Goal: Check status

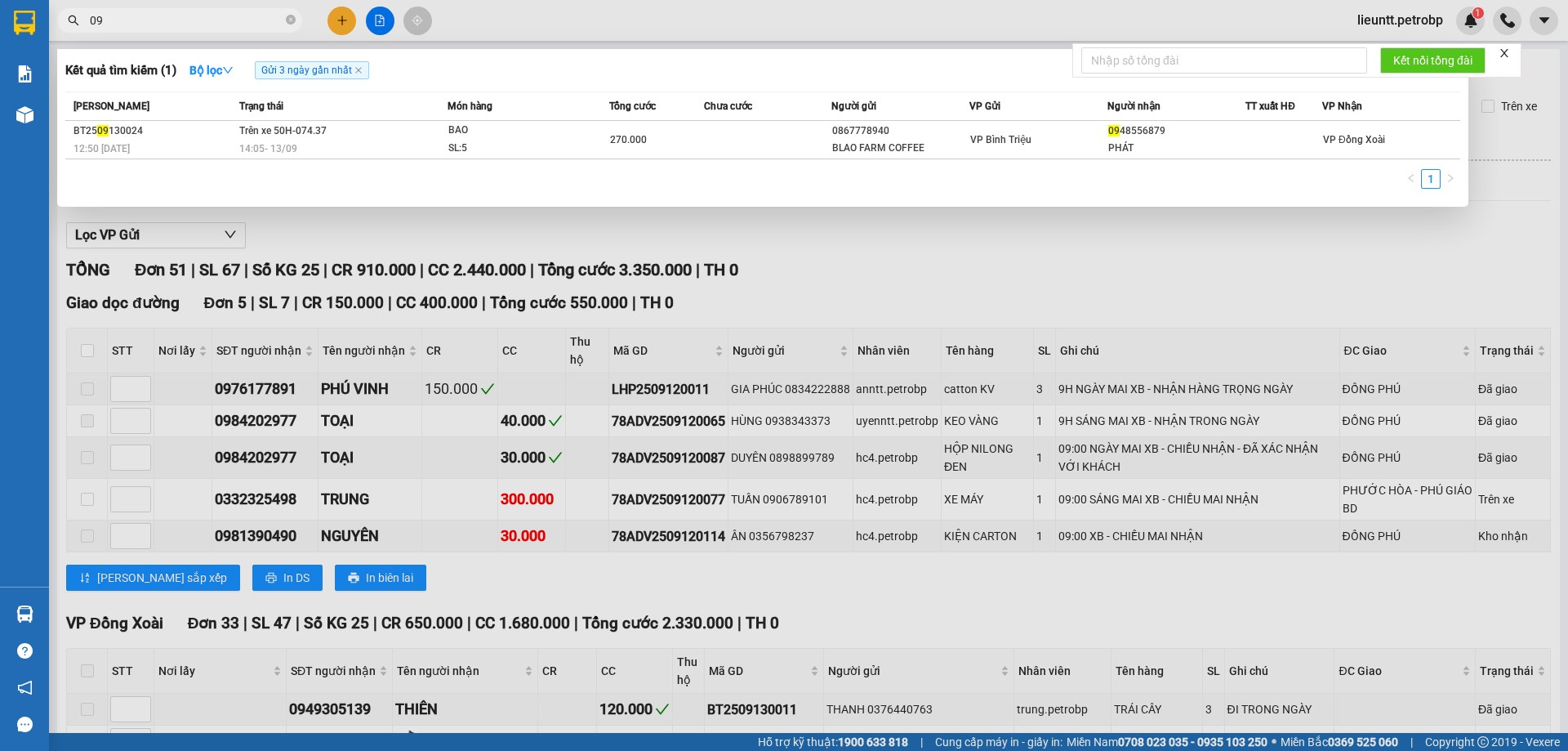
type input "0"
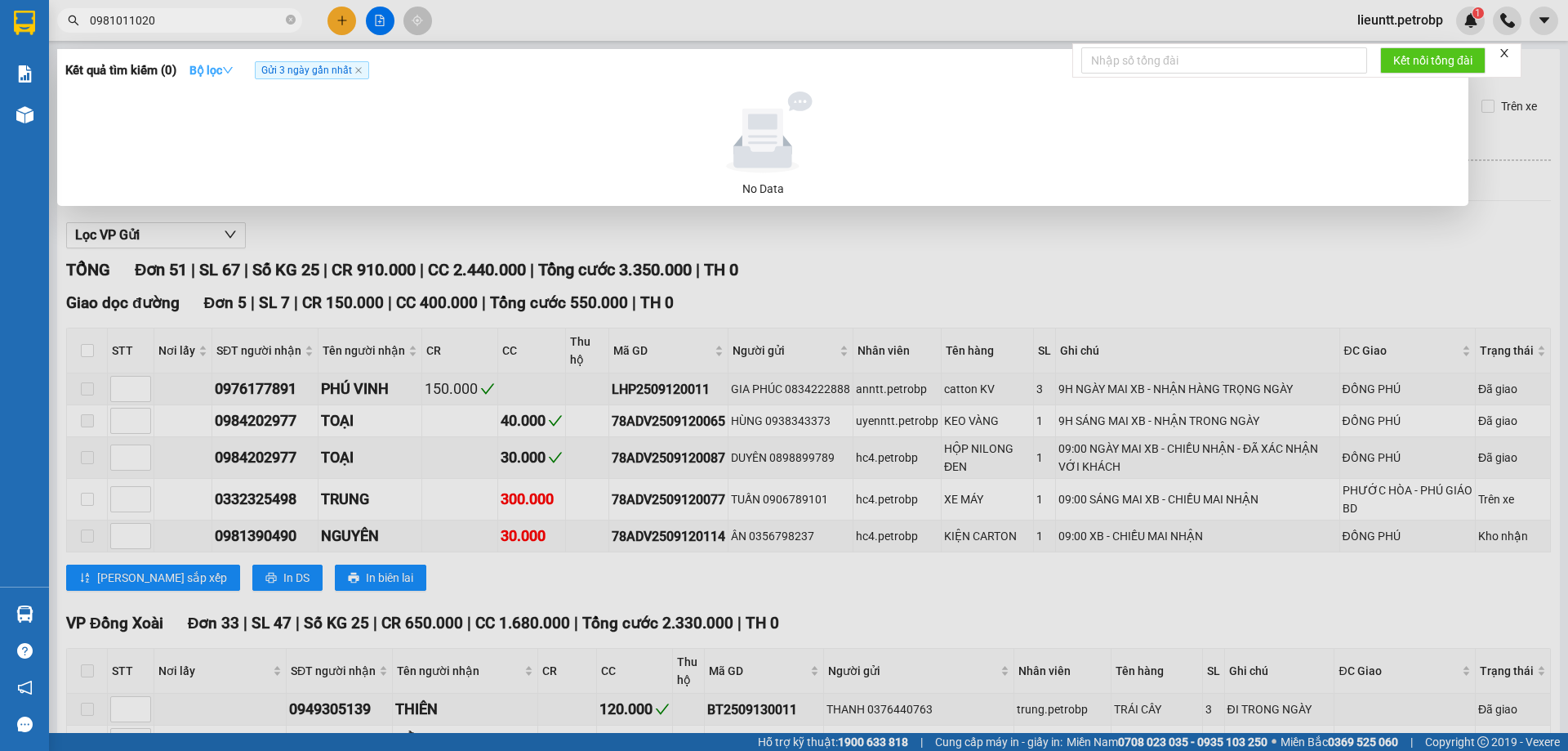
type input "0981011020"
click at [230, 70] on icon "down" at bounding box center [228, 70] width 12 height 12
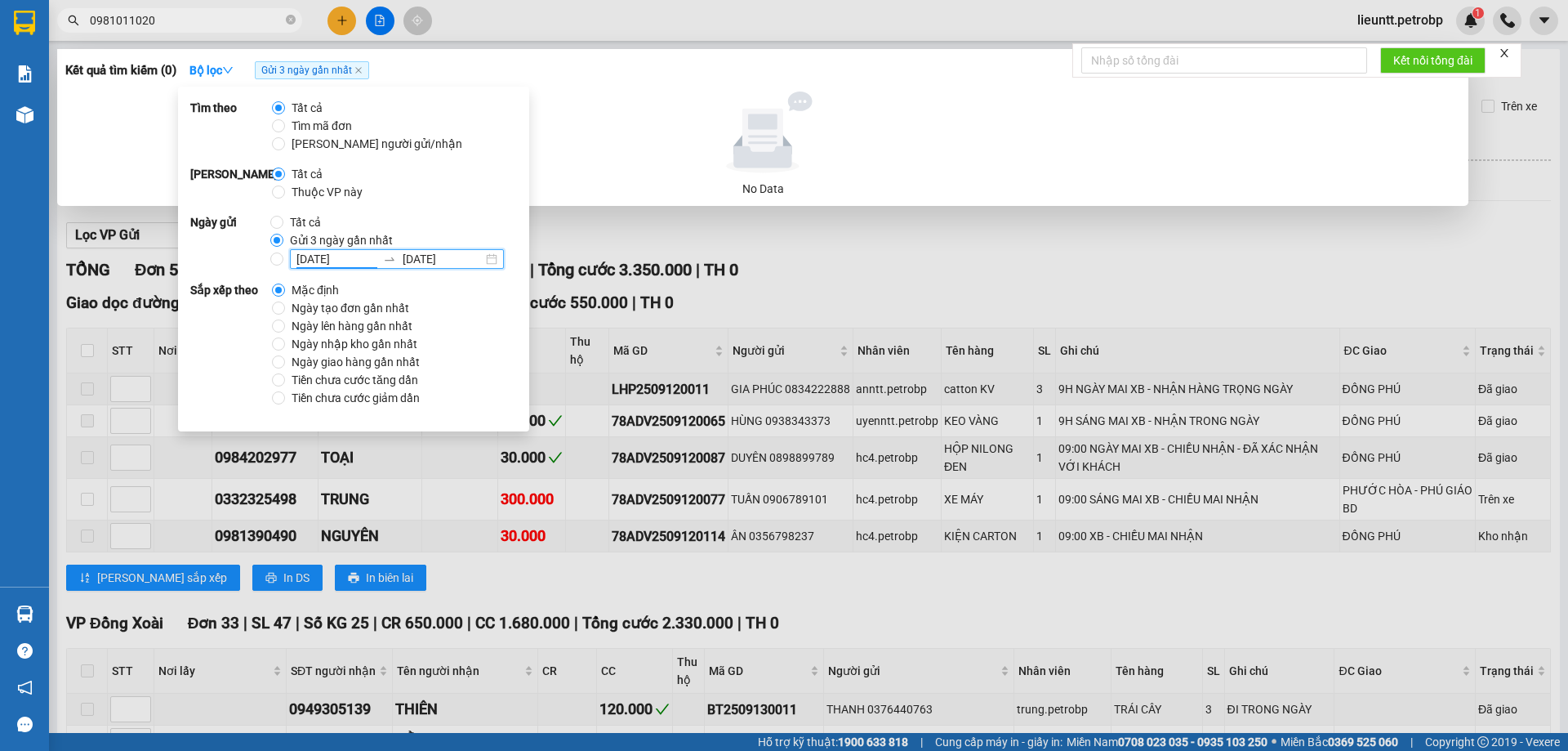
click at [296, 258] on input "[DATE]" at bounding box center [336, 259] width 80 height 18
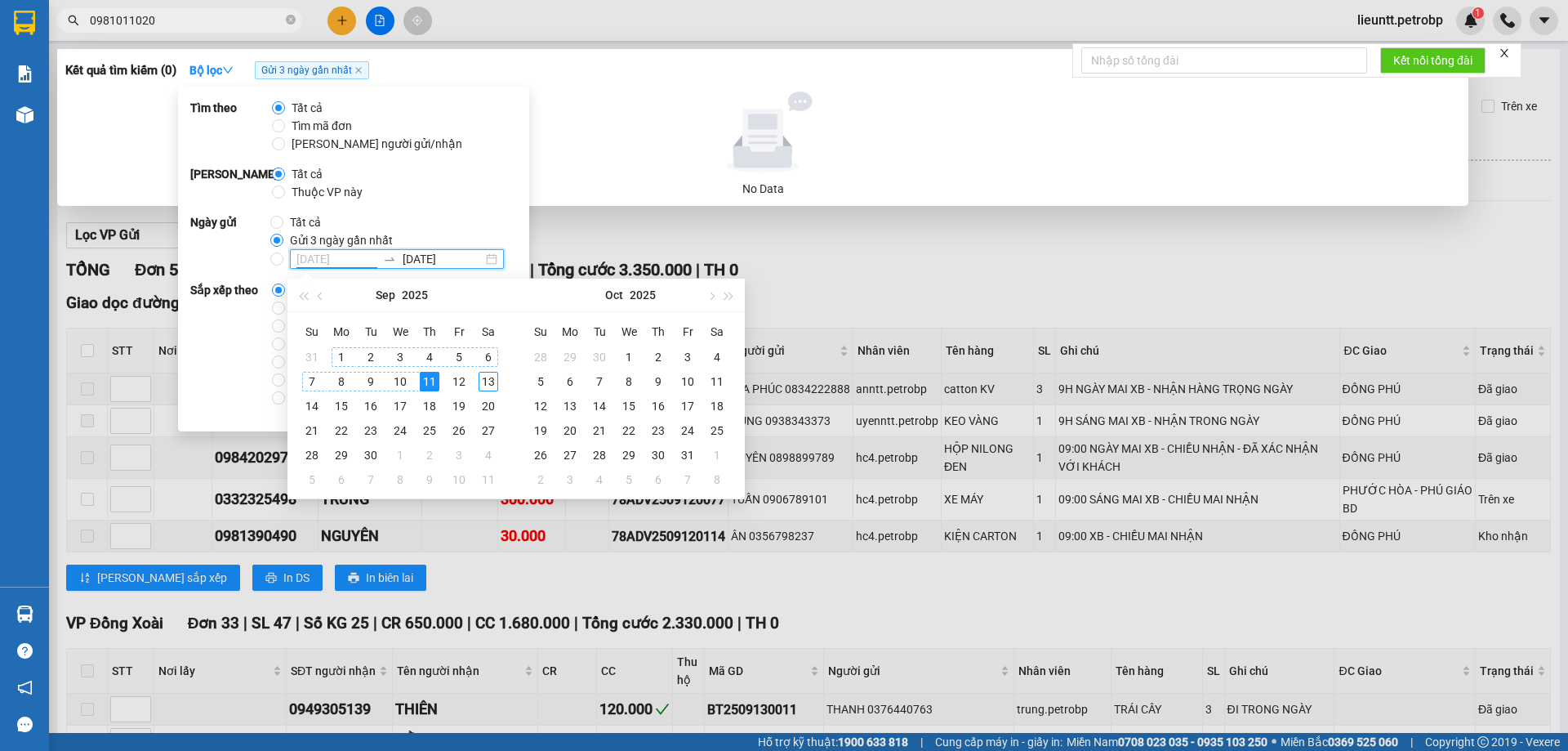
type input "[DATE]"
click at [274, 225] on input "Tất cả" at bounding box center [277, 222] width 13 height 13
radio input "true"
radio input "false"
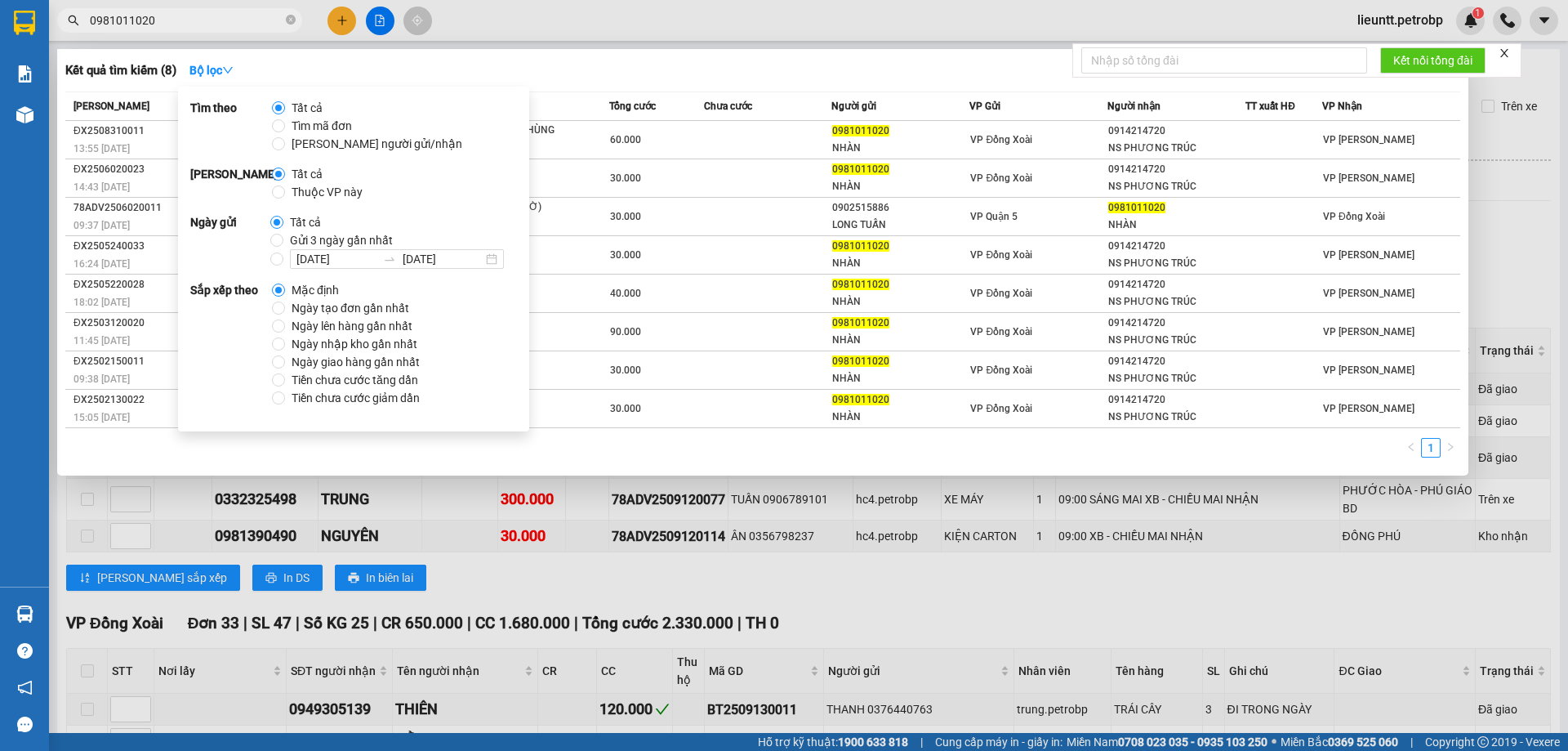
click at [584, 57] on div "Kết quả tìm kiếm ( 8 ) Bộ lọc Mã ĐH Trạng thái Món hàng Tổng cước Chưa cước Ngư…" at bounding box center [762, 262] width 1411 height 426
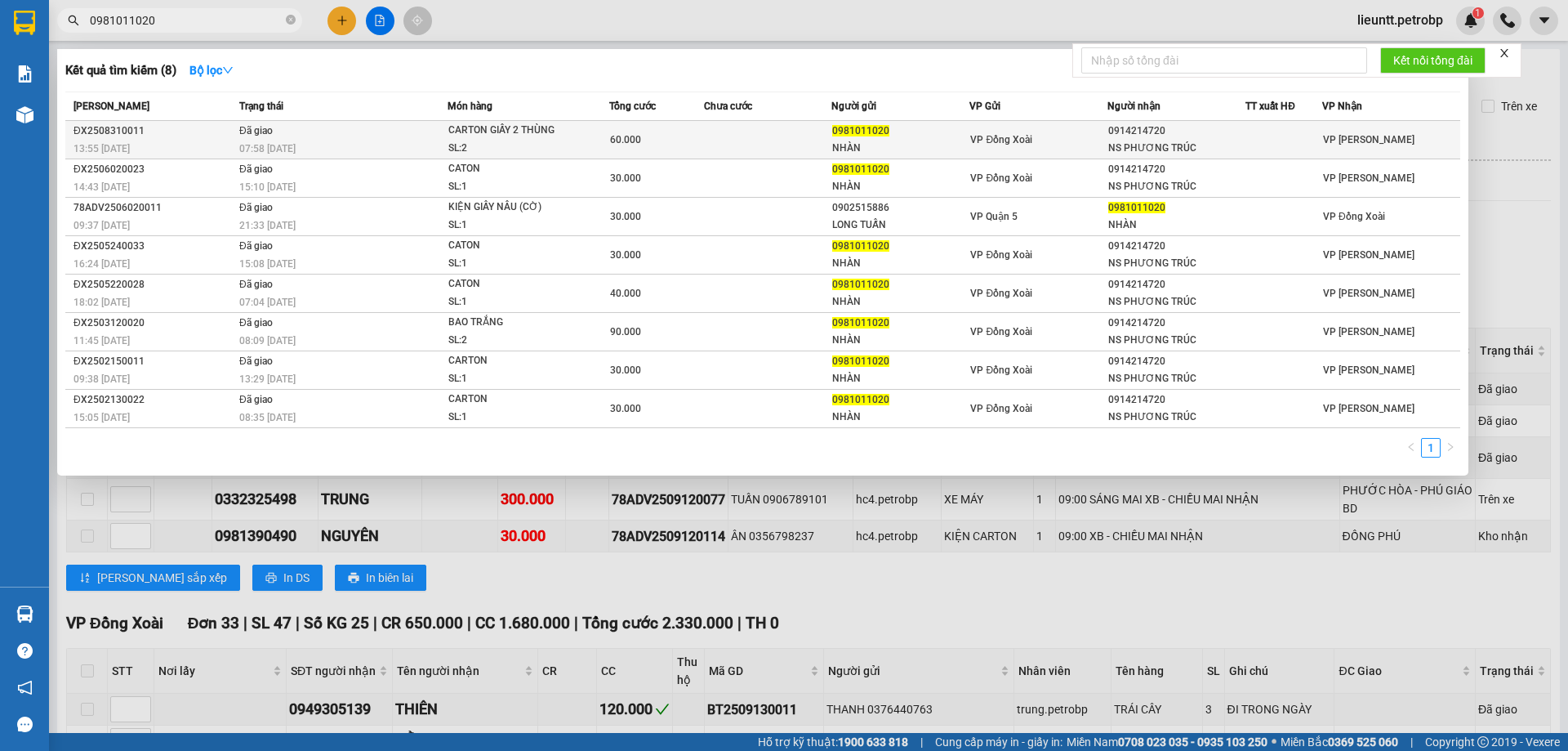
click at [312, 141] on div "07:58 [DATE]" at bounding box center [343, 148] width 208 height 18
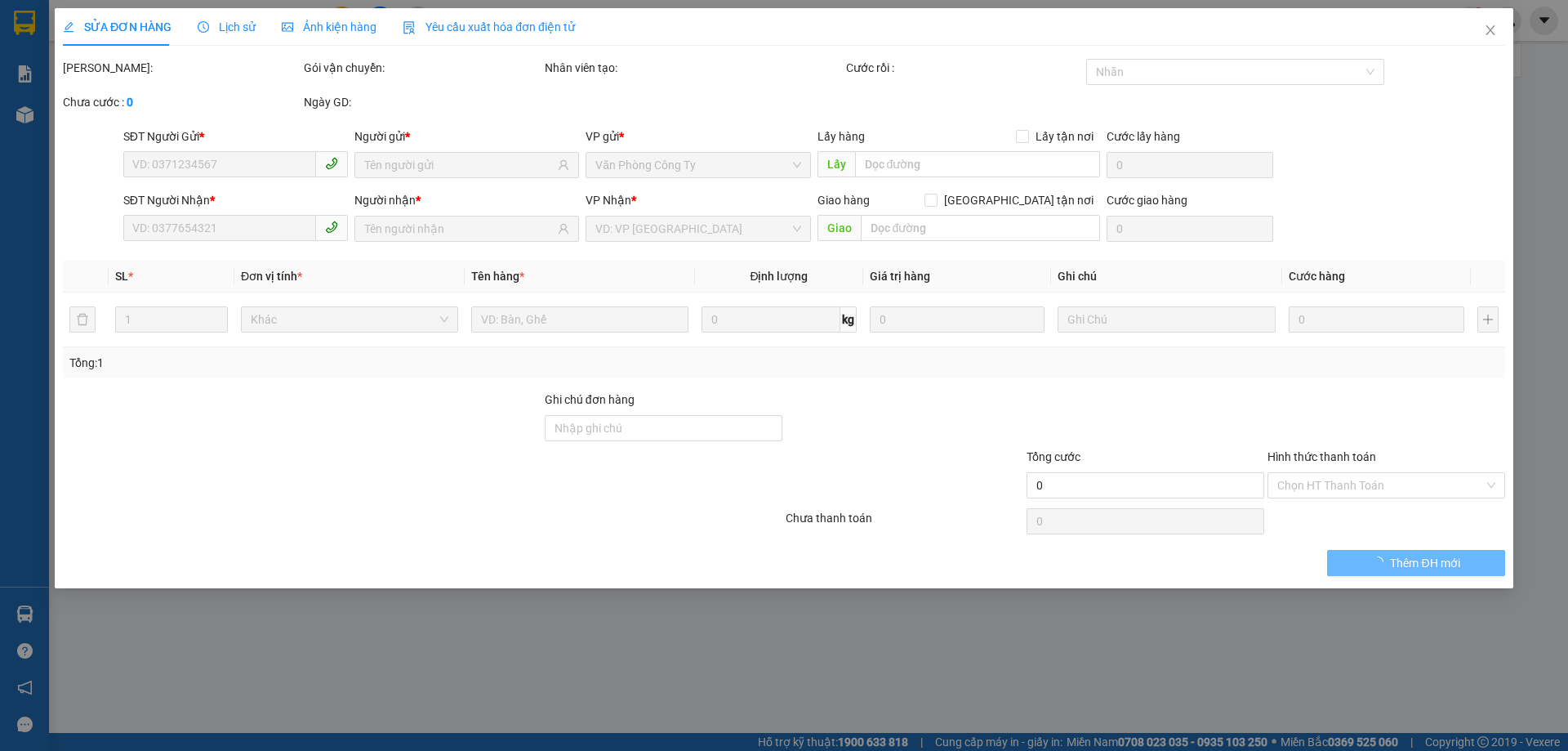
type input "0981011020"
type input "NHÀN"
type input "0914214720"
type input "NS PHƯƠNG TRÚC"
type input "60.000"
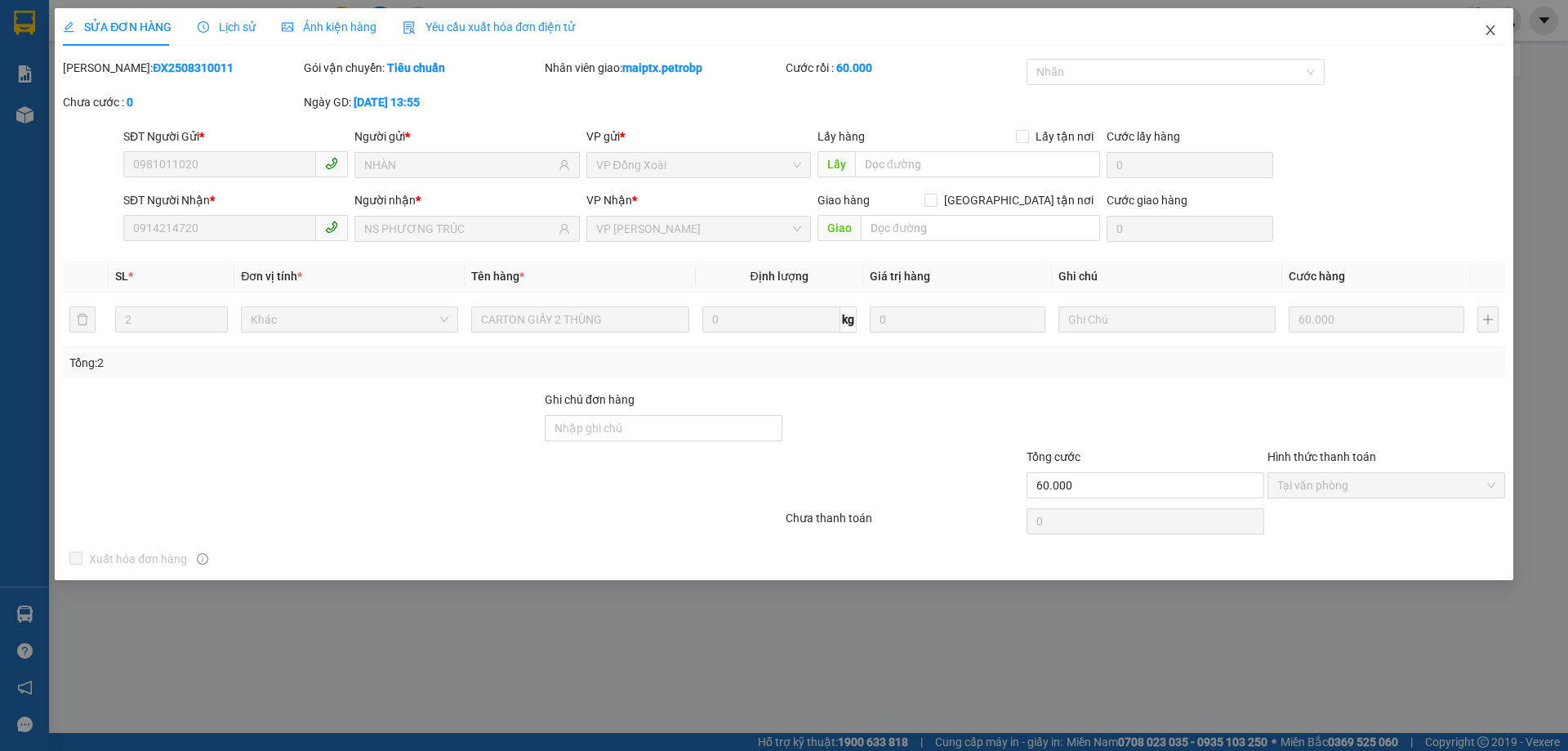
click at [1493, 28] on icon "close" at bounding box center [1489, 30] width 9 height 10
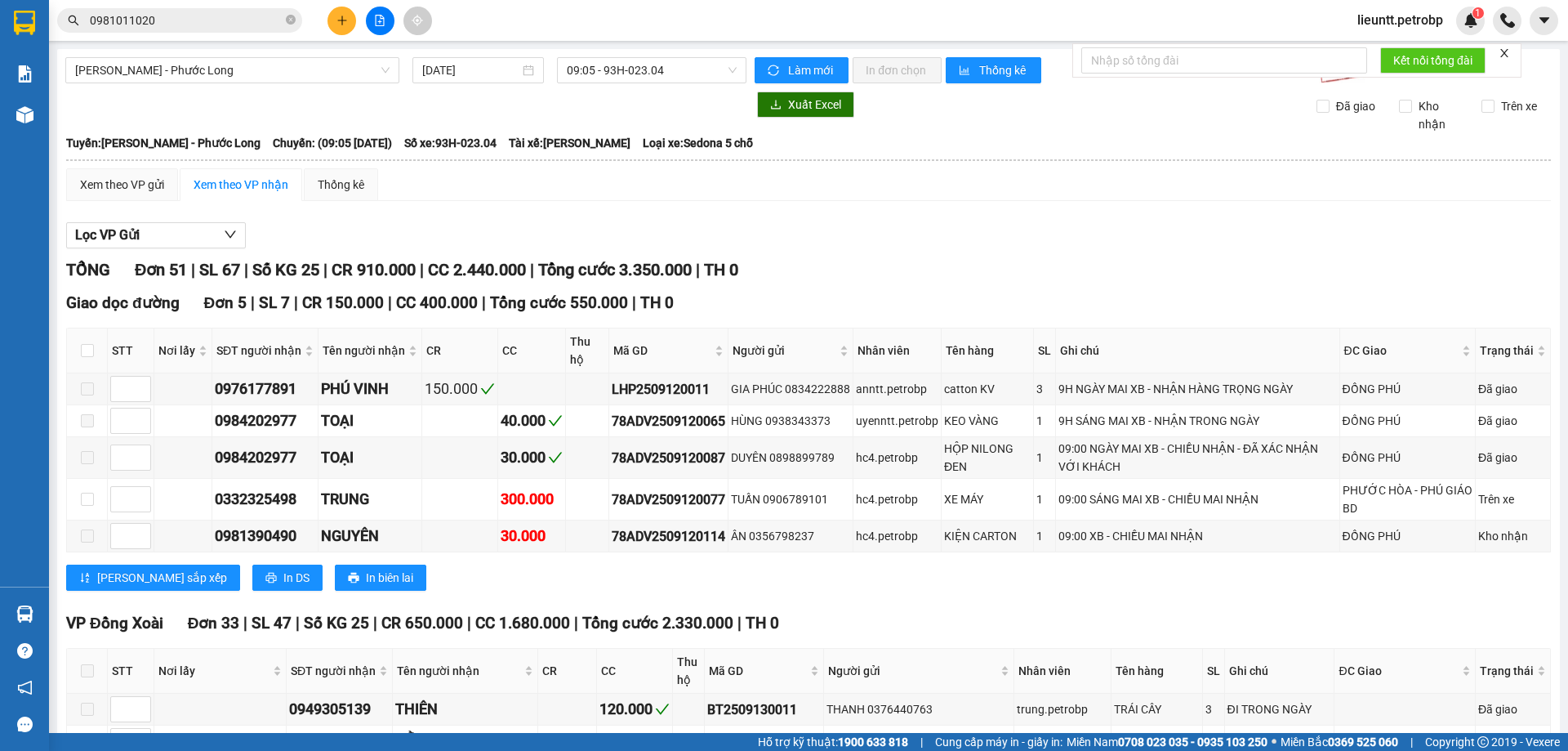
click at [164, 20] on input "0981011020" at bounding box center [186, 20] width 192 height 18
